Goal: Transaction & Acquisition: Download file/media

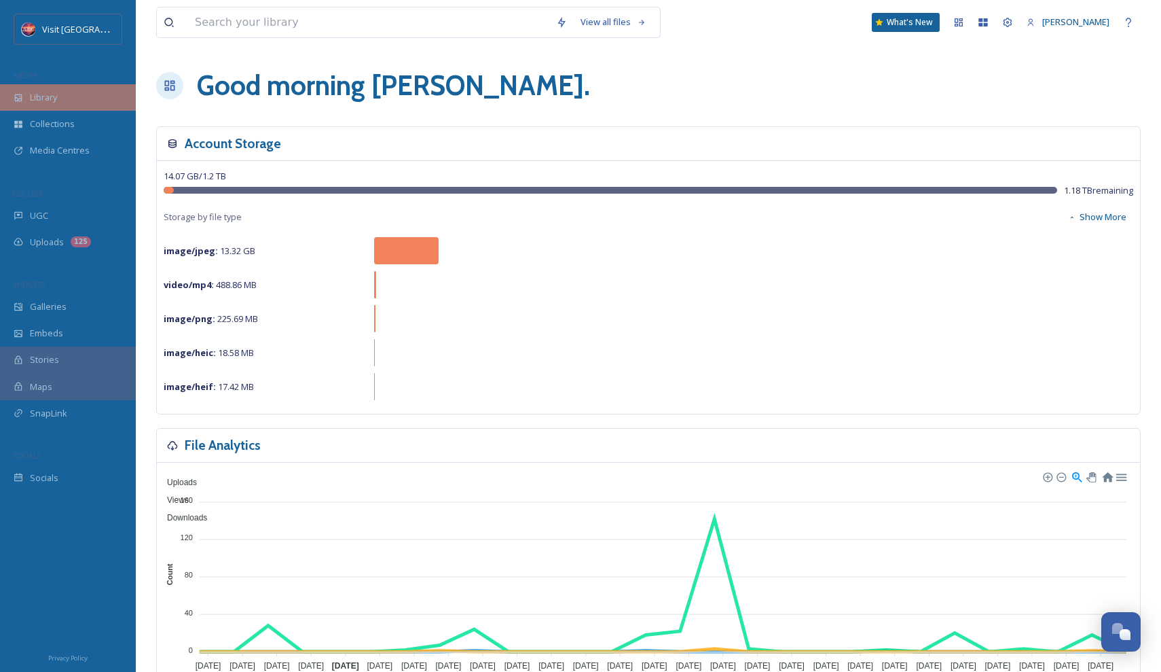
click at [75, 102] on div "Library" at bounding box center [68, 97] width 136 height 26
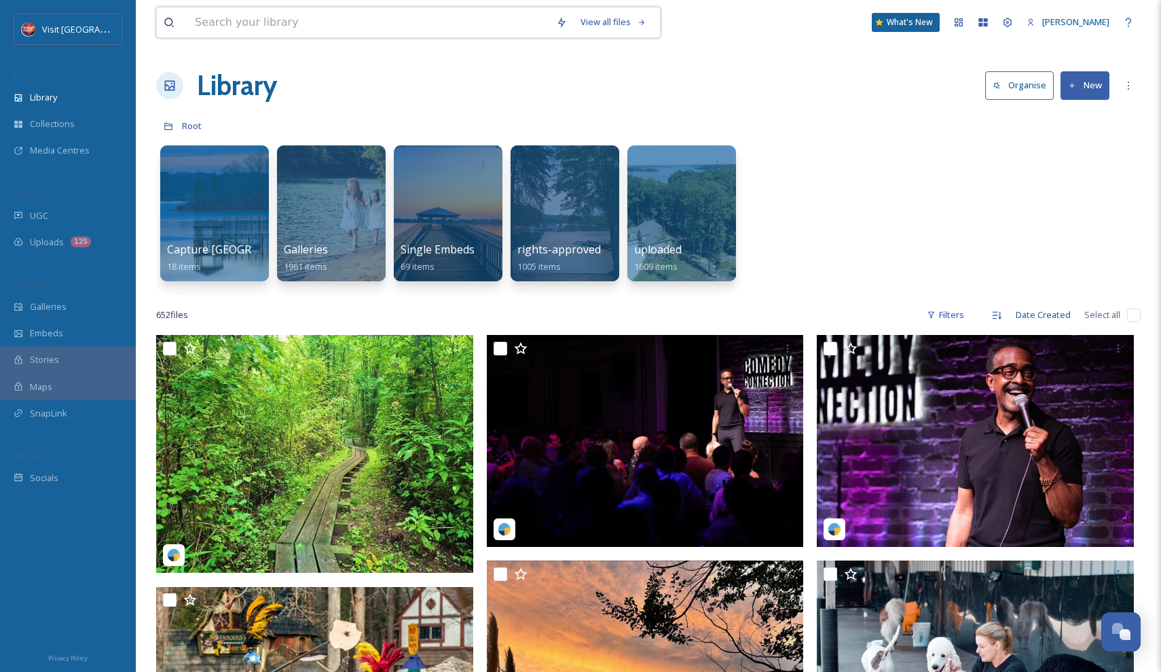
click at [365, 29] on input at bounding box center [368, 22] width 361 height 30
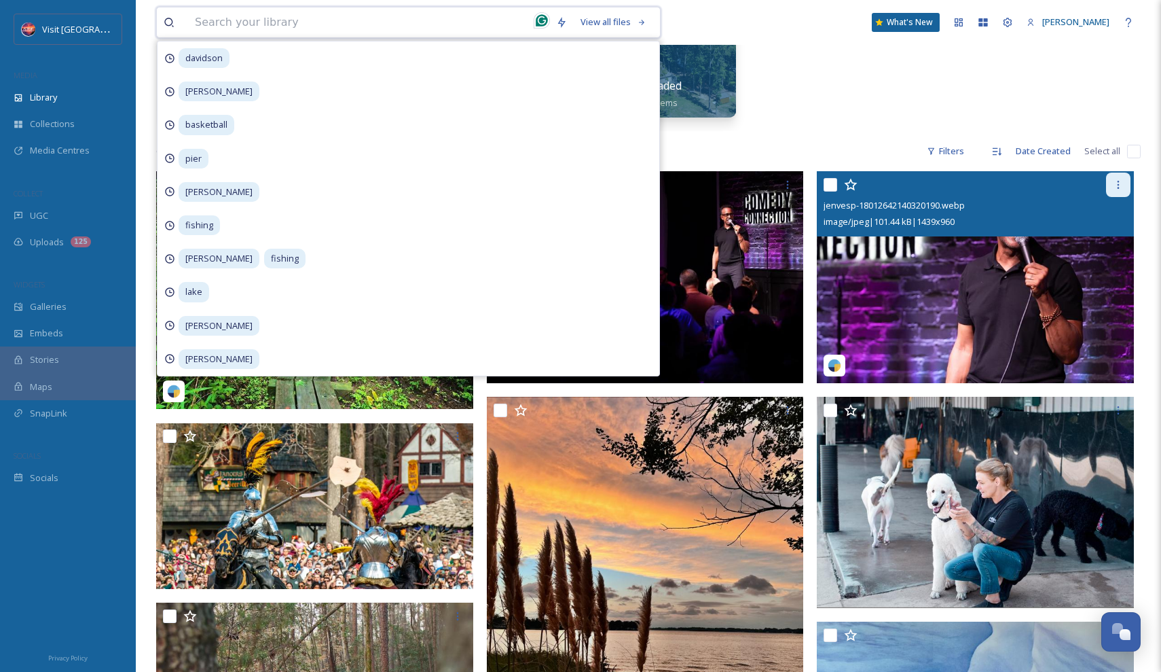
scroll to position [175, 0]
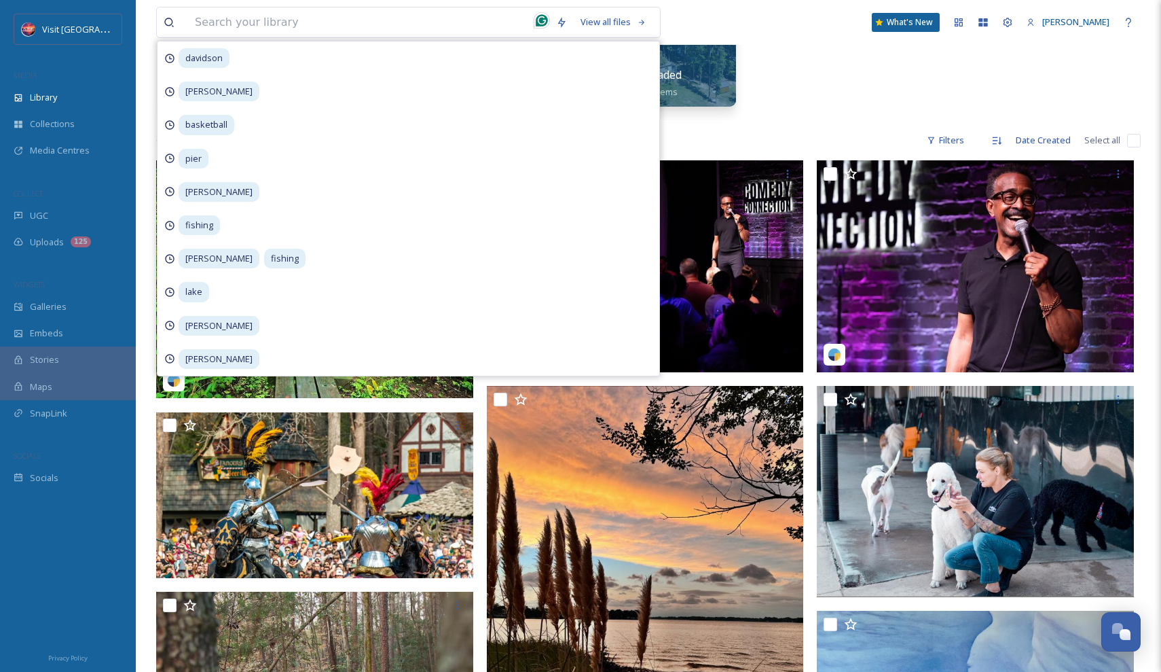
click at [773, 103] on div "Capture Lake [PERSON_NAME] 18 items Galleries 1961 items Single Embeds 69 items…" at bounding box center [648, 42] width 985 height 156
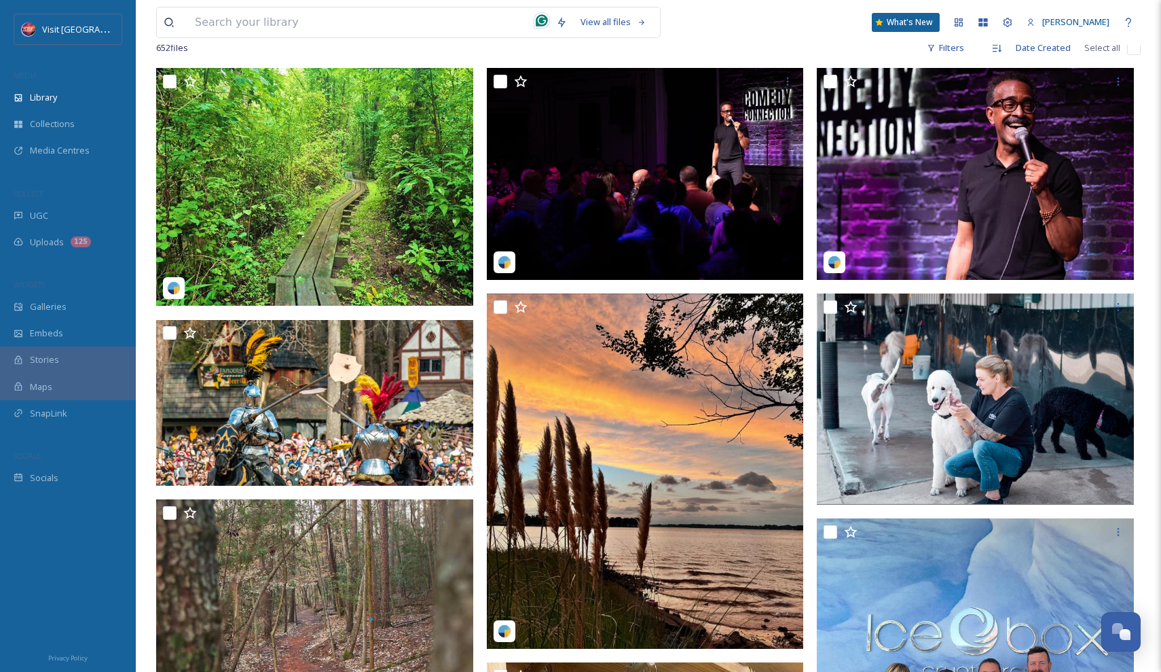
scroll to position [-1, 0]
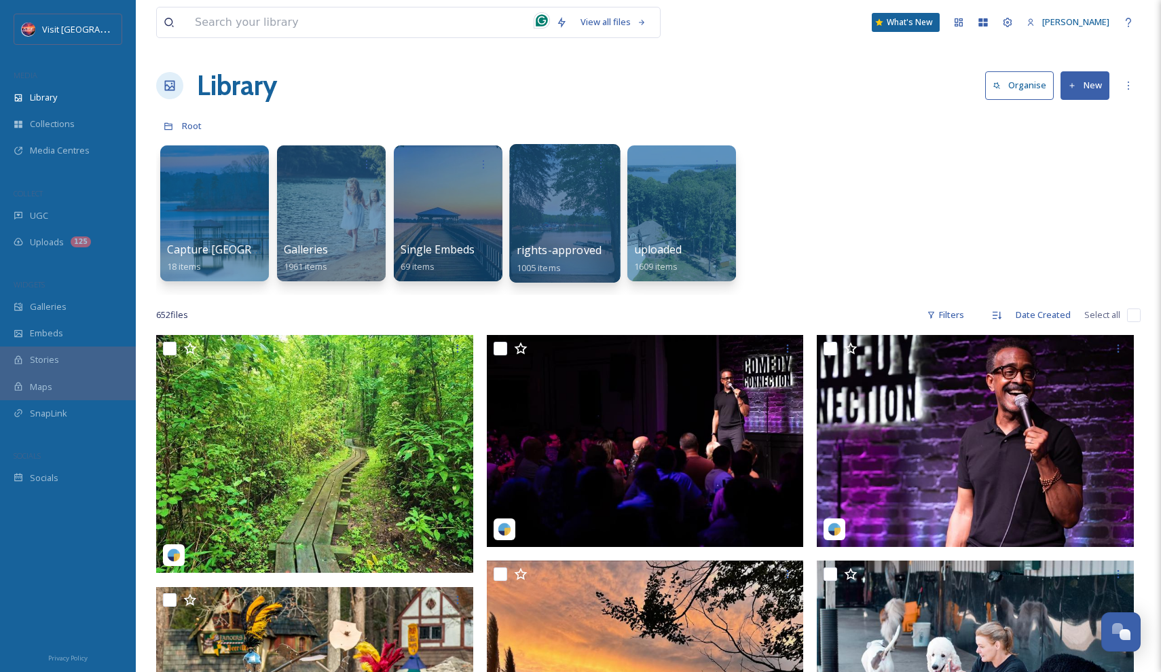
click at [566, 180] on div at bounding box center [564, 213] width 111 height 139
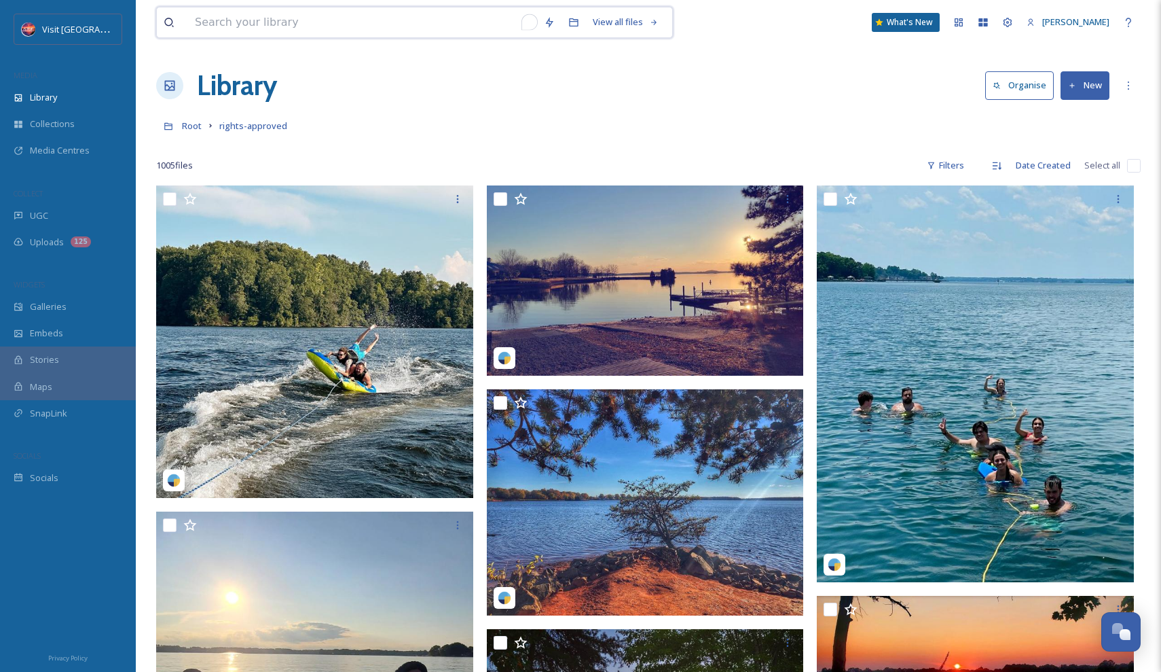
click at [442, 18] on input at bounding box center [362, 22] width 349 height 30
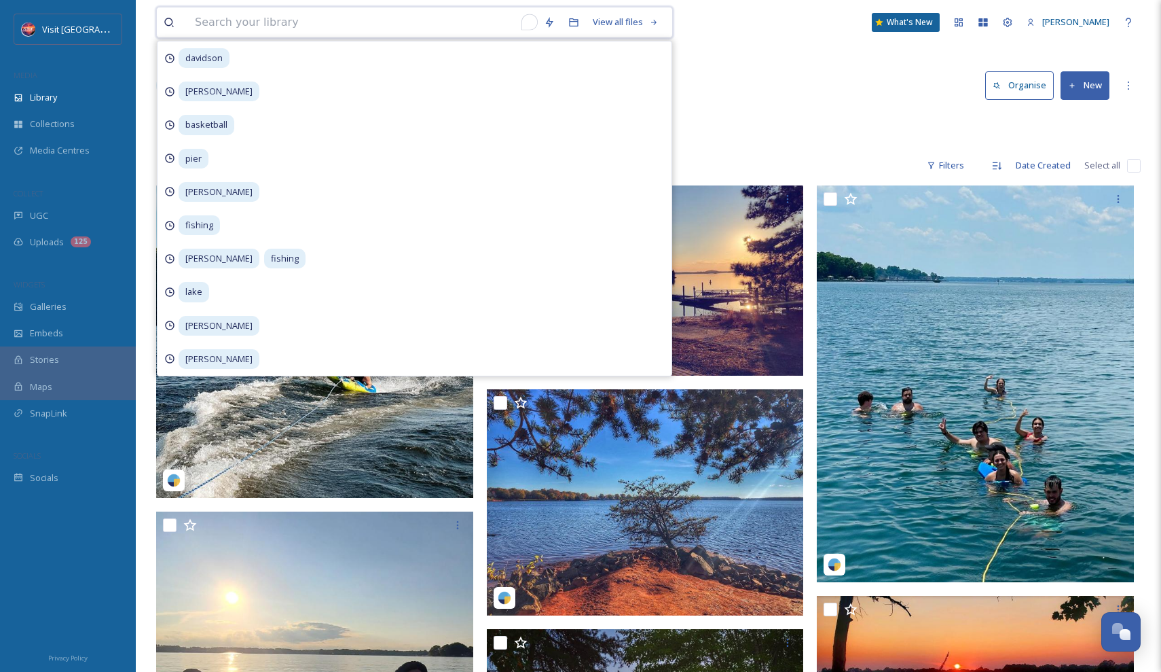
click at [413, 15] on input at bounding box center [362, 22] width 349 height 30
type input "davidson"
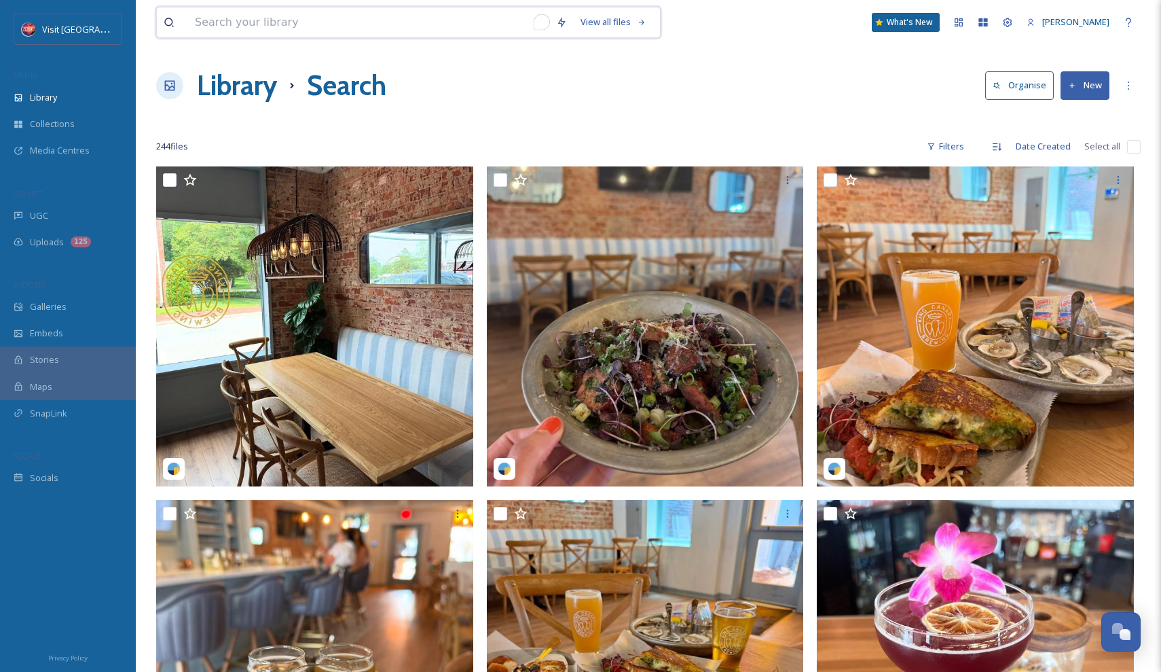
click at [328, 21] on input at bounding box center [368, 22] width 361 height 30
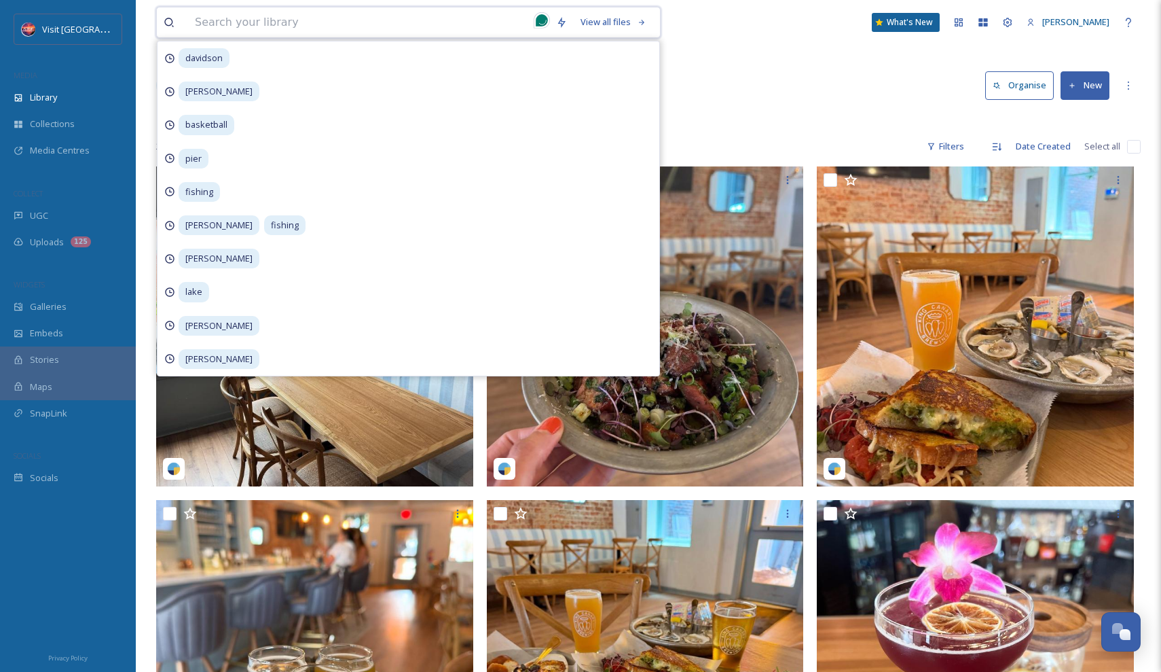
click at [328, 21] on input at bounding box center [368, 22] width 361 height 30
type input "boat"
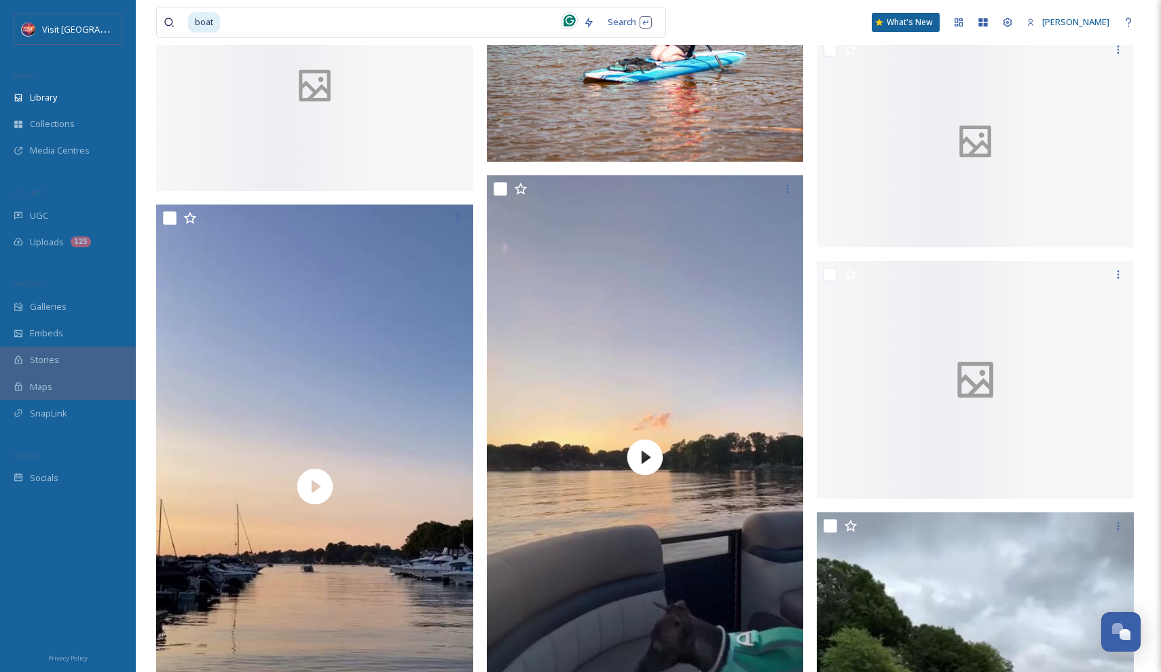
scroll to position [5420, 0]
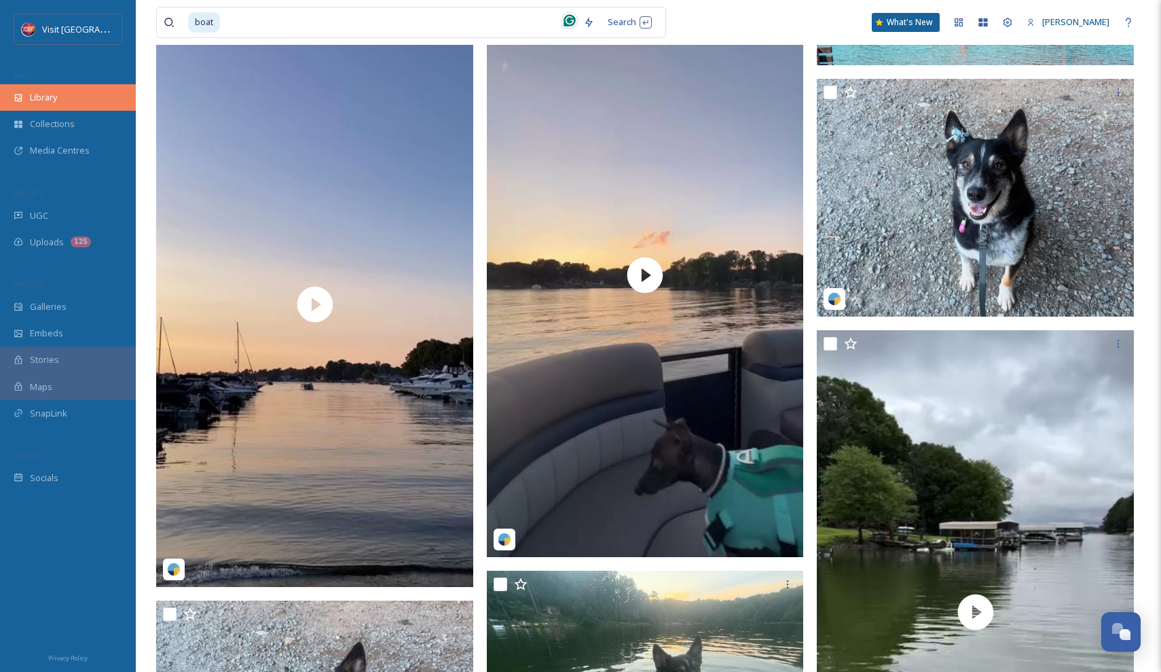
click at [55, 87] on div "Library" at bounding box center [68, 97] width 136 height 26
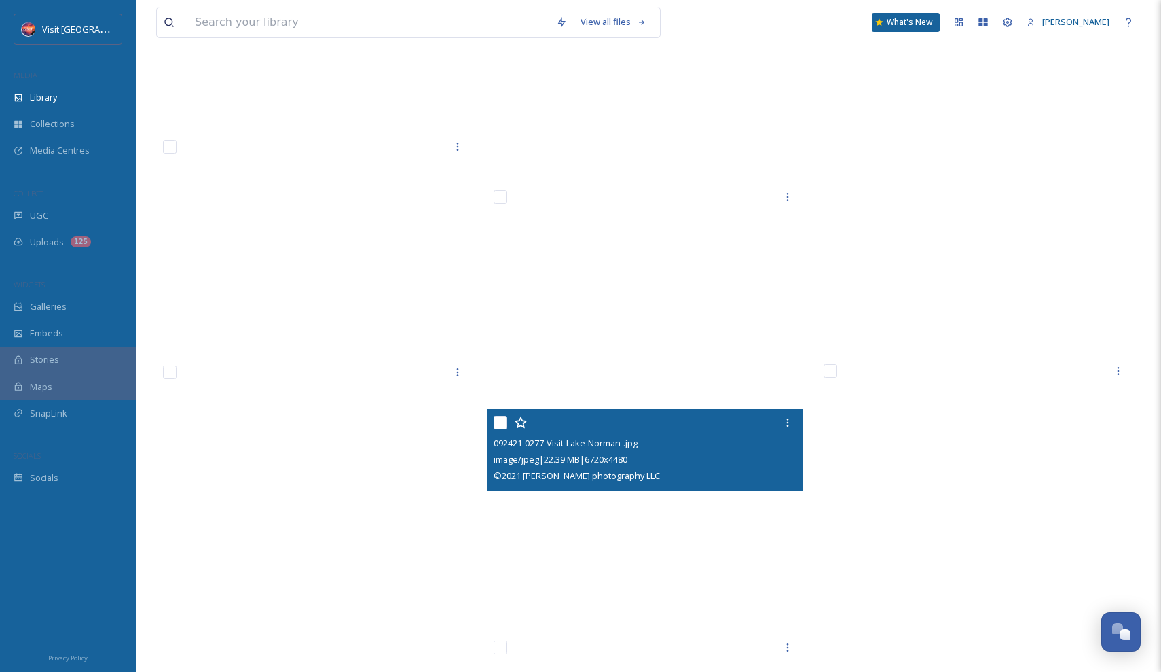
scroll to position [53785, 0]
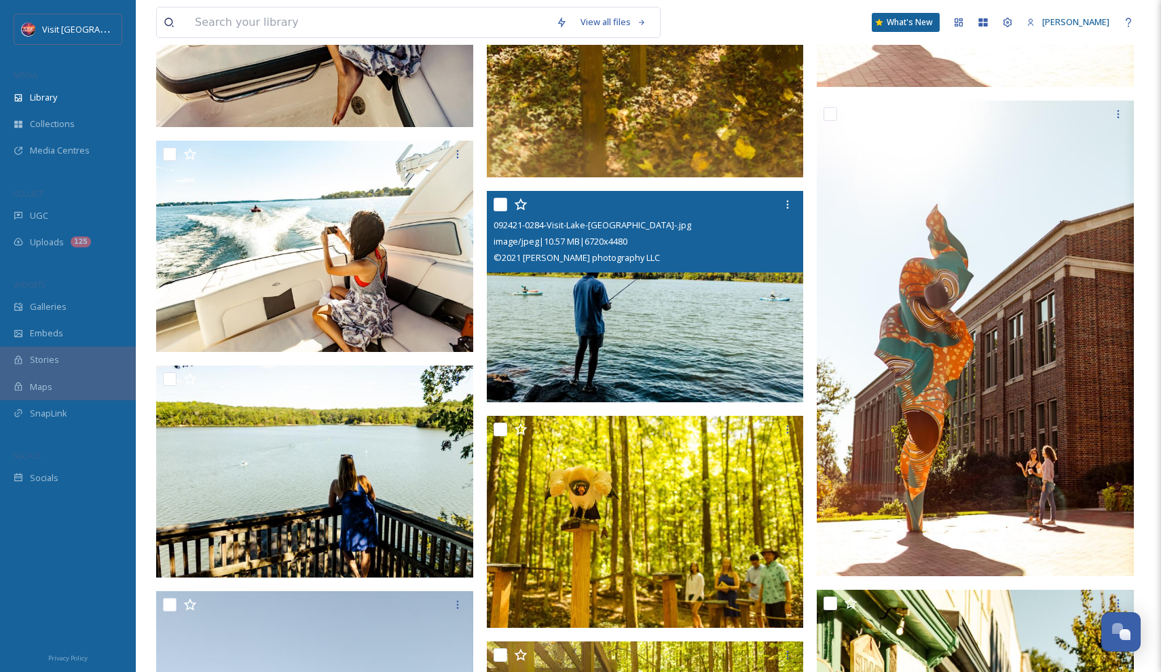
click at [638, 318] on img at bounding box center [645, 297] width 317 height 212
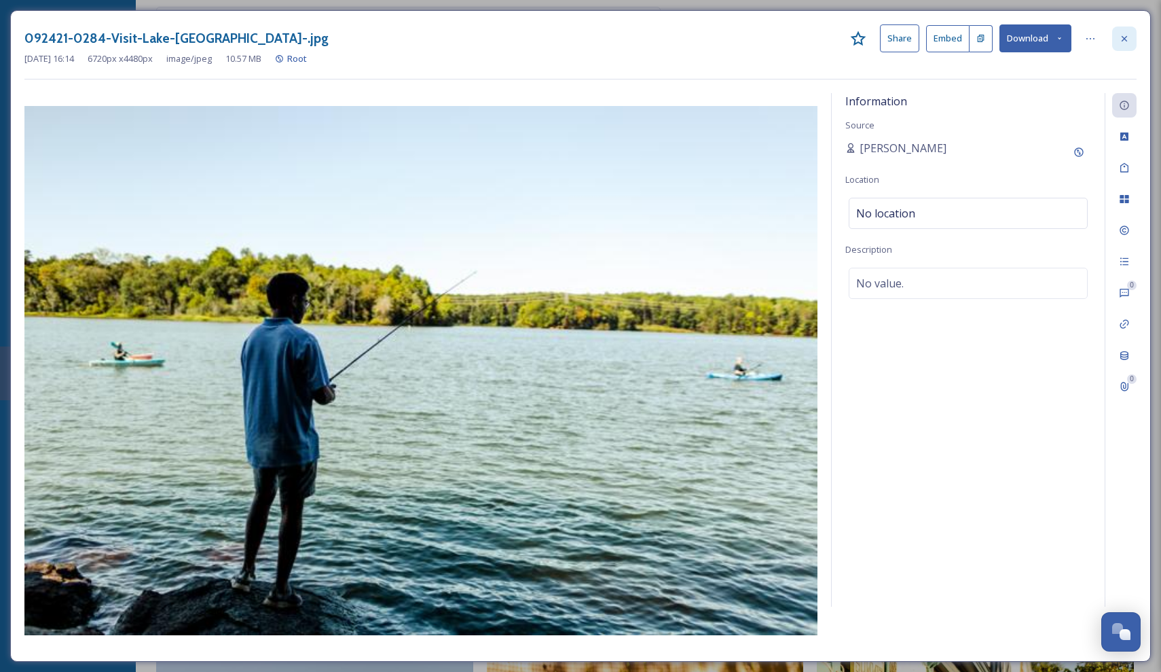
click at [1115, 43] on div at bounding box center [1124, 38] width 24 height 24
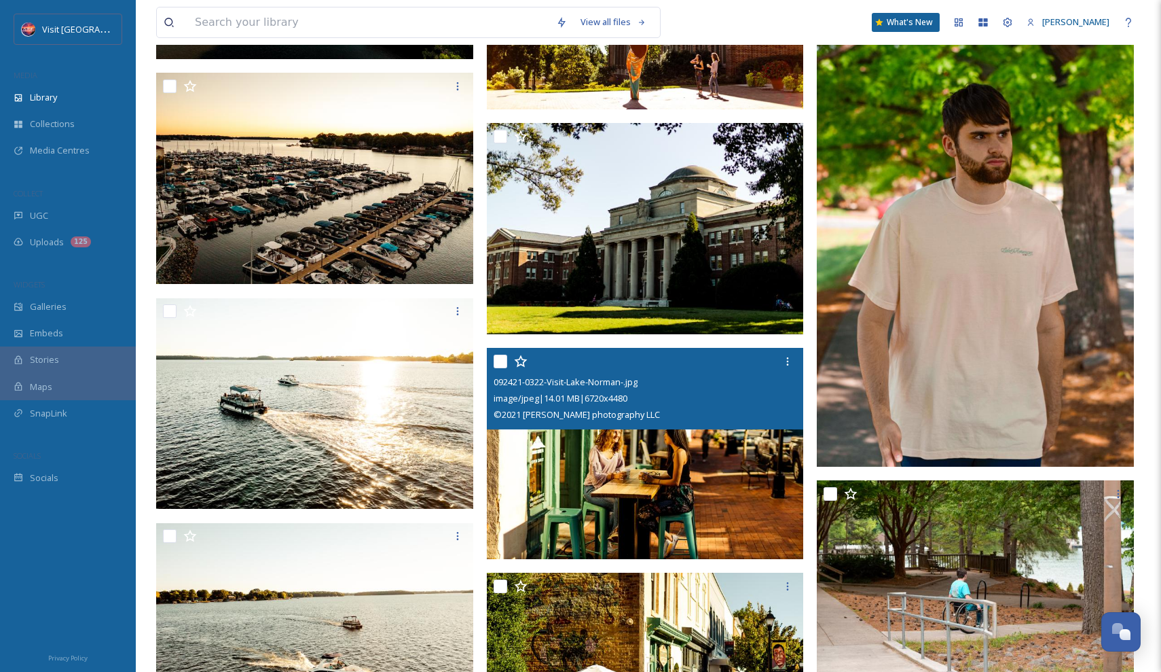
scroll to position [51138, 0]
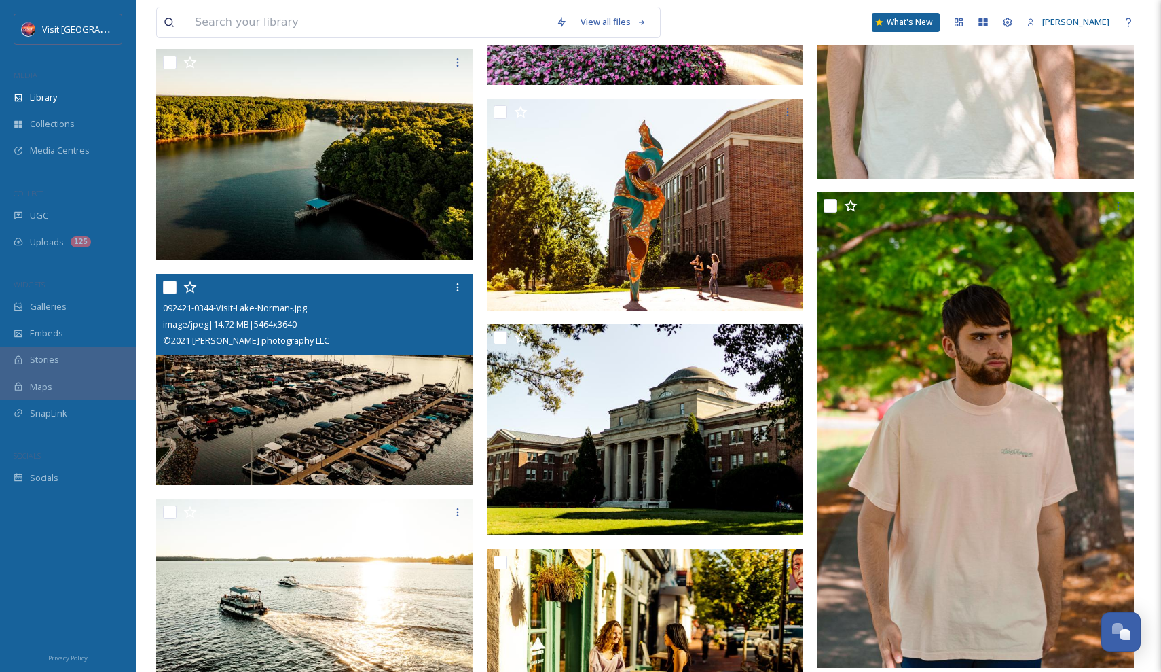
click at [374, 372] on img at bounding box center [314, 379] width 317 height 211
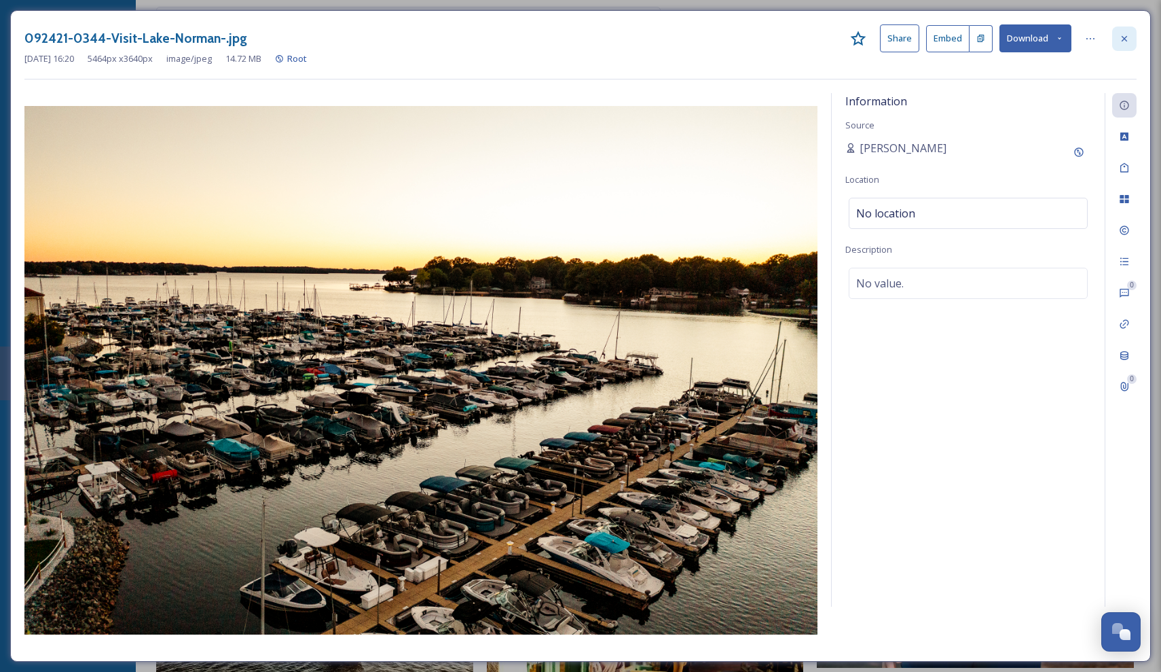
click at [1125, 48] on div at bounding box center [1124, 38] width 24 height 24
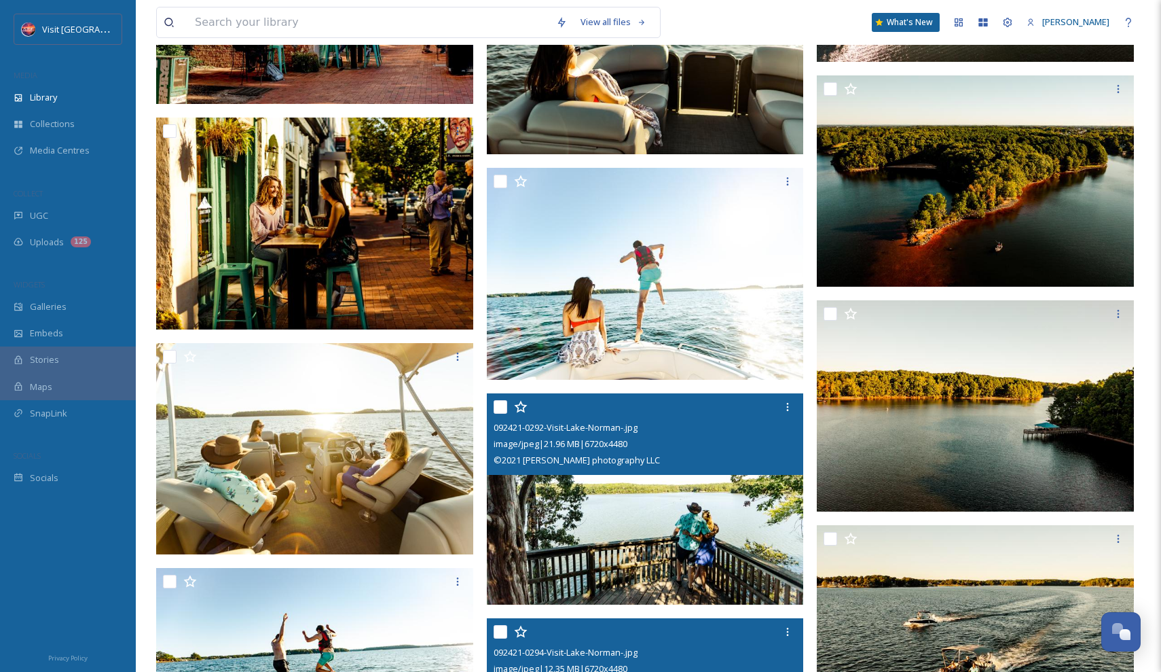
scroll to position [52372, 0]
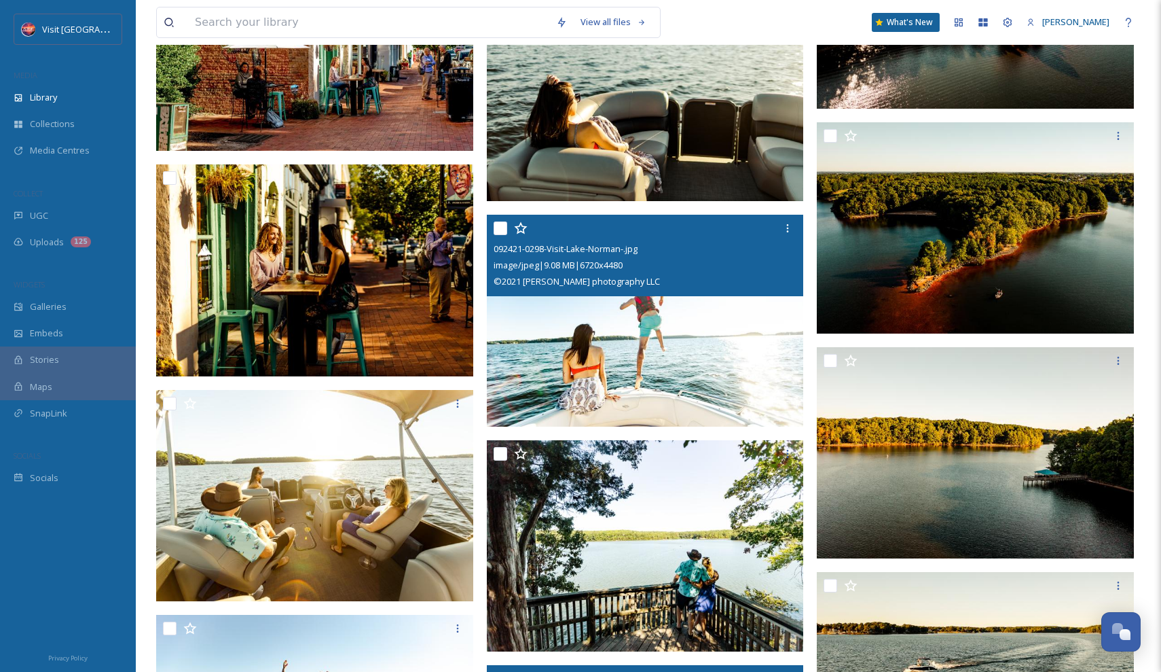
click at [660, 293] on div "092421-0298-Visit-Lake-[GEOGRAPHIC_DATA]-.jpg image/jpeg | 9.08 MB | 6720 x 448…" at bounding box center [645, 255] width 317 height 81
click at [685, 340] on img at bounding box center [645, 321] width 317 height 212
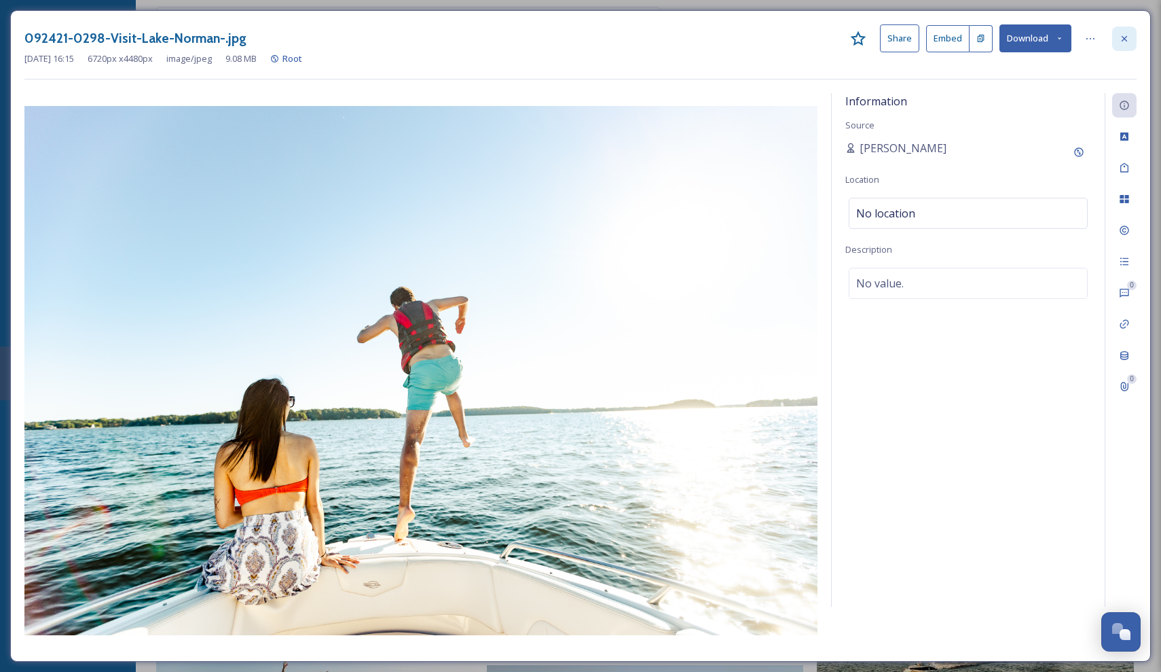
click at [1135, 37] on div at bounding box center [1124, 38] width 24 height 24
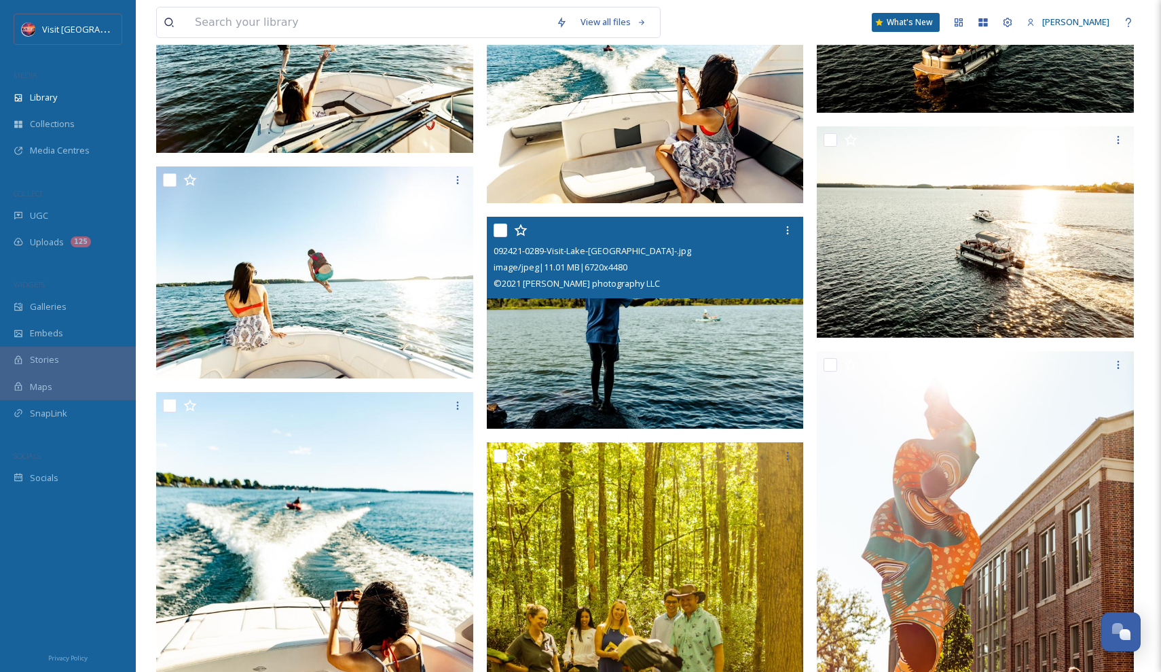
scroll to position [53045, 0]
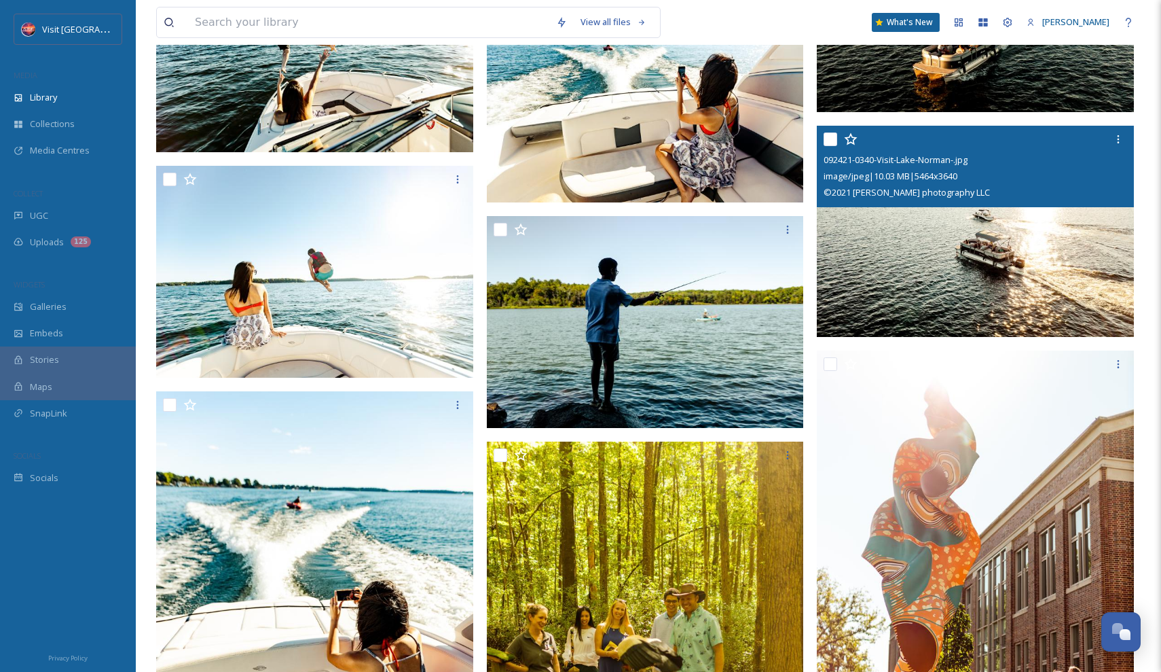
click at [902, 225] on img at bounding box center [975, 231] width 317 height 211
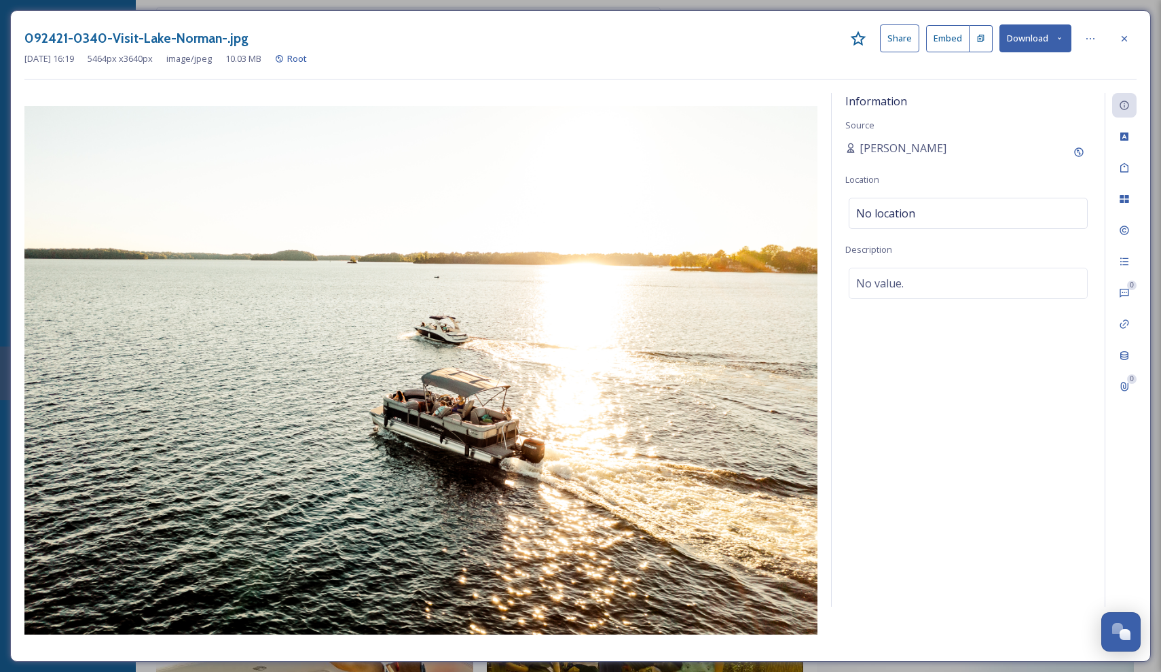
click at [1060, 37] on icon at bounding box center [1059, 38] width 9 height 9
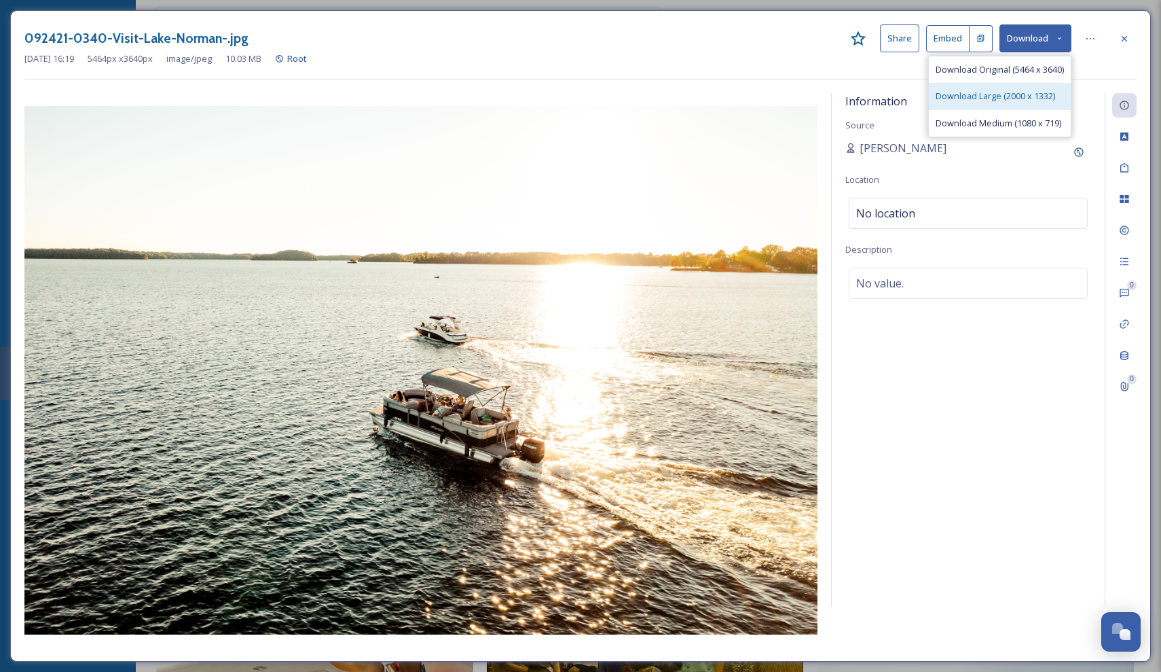
click at [1023, 94] on span "Download Large (2000 x 1332)" at bounding box center [996, 96] width 120 height 13
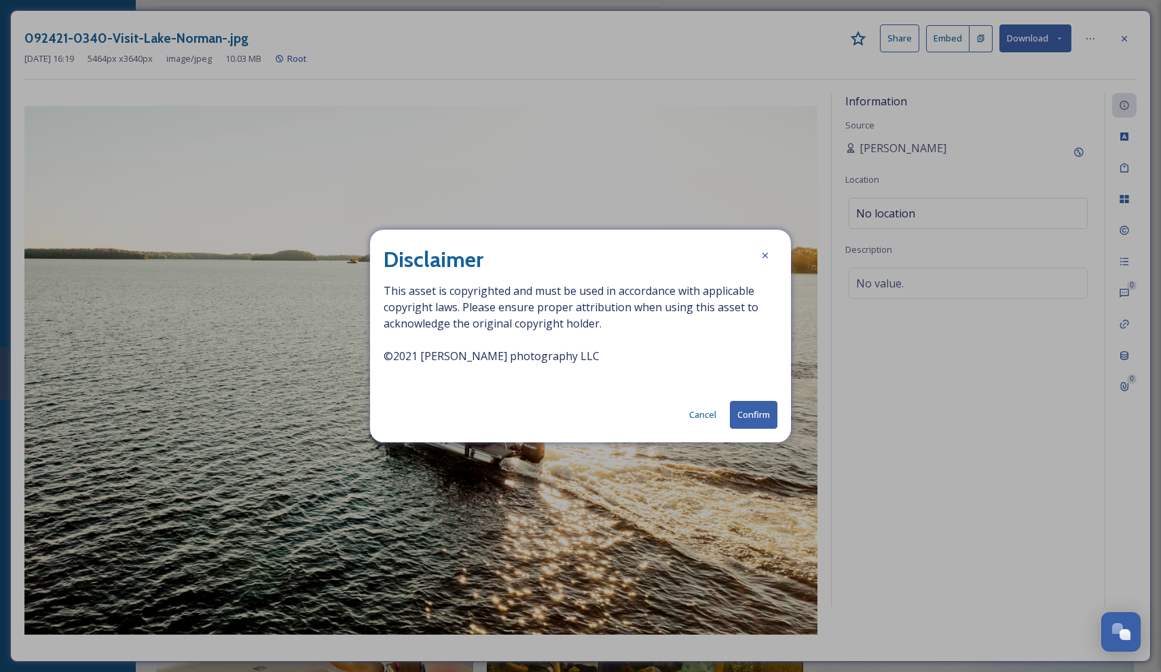
click at [750, 414] on button "Confirm" at bounding box center [754, 415] width 48 height 28
